Goal: Task Accomplishment & Management: Manage account settings

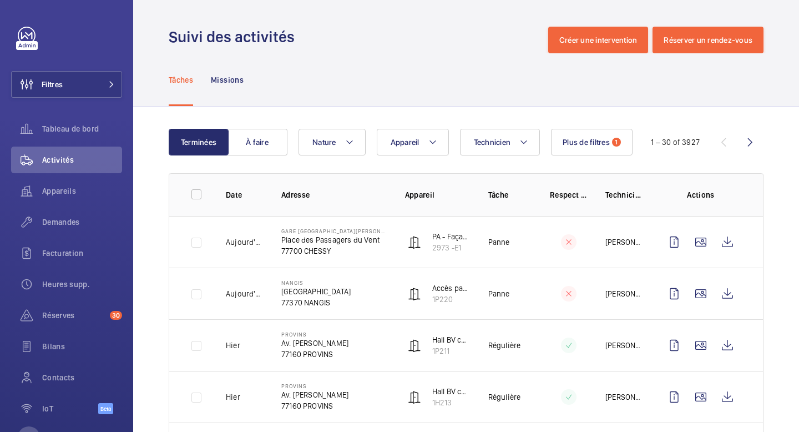
scroll to position [21, 0]
click at [56, 196] on div "Appareils" at bounding box center [66, 190] width 111 height 27
